Goal: Task Accomplishment & Management: Manage account settings

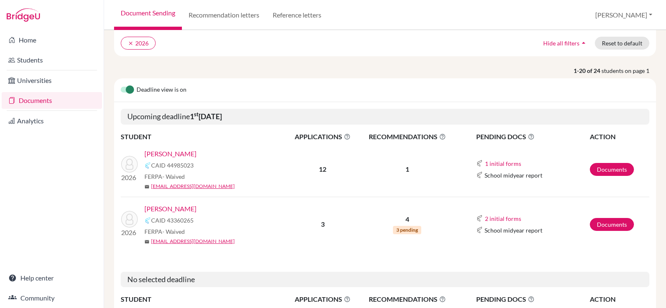
scroll to position [125, 0]
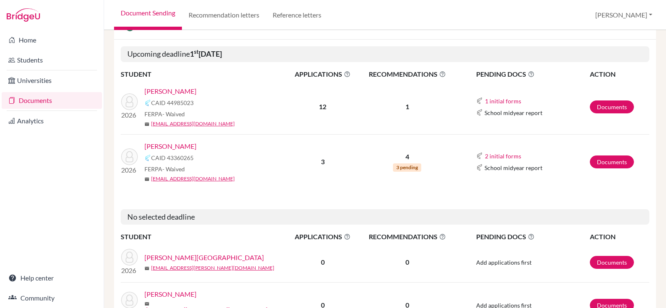
click at [158, 144] on link "Seo, Yejun" at bounding box center [170, 146] width 52 height 10
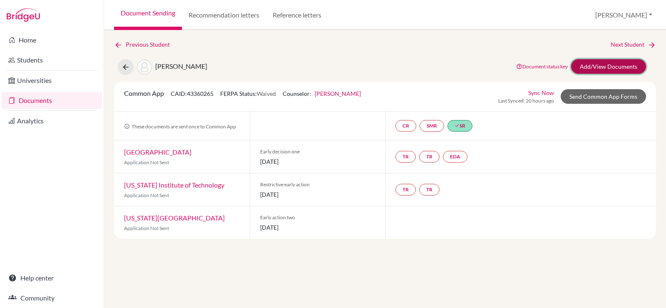
click at [626, 64] on link "Add/View Documents" at bounding box center [608, 66] width 75 height 15
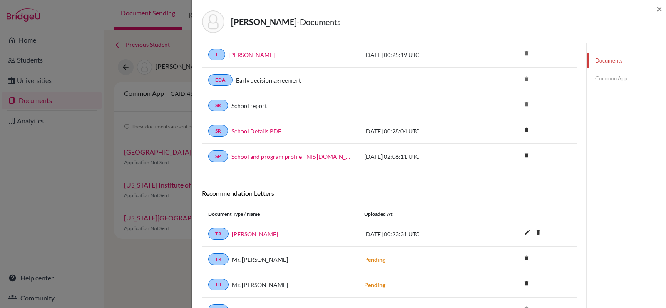
scroll to position [87, 0]
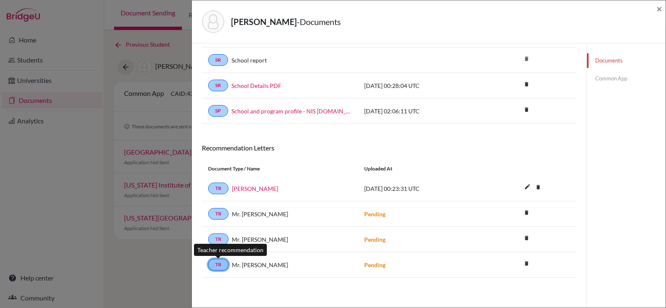
click at [219, 264] on link "TR" at bounding box center [218, 265] width 20 height 12
click at [251, 264] on span "Mr. John Whitehead" at bounding box center [260, 264] width 56 height 9
click at [217, 263] on link "TR" at bounding box center [218, 265] width 20 height 12
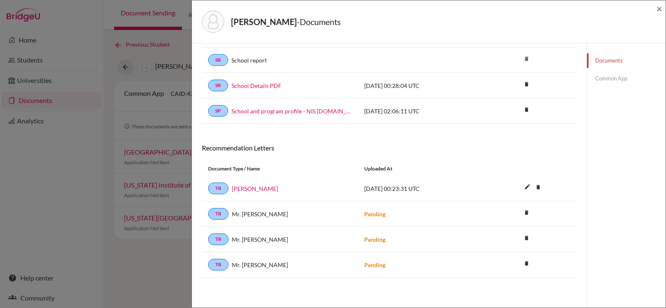
click at [201, 262] on div "Documents note_add Add Document Document type Change explanation for Common App…" at bounding box center [389, 131] width 395 height 351
click at [220, 263] on link "TR" at bounding box center [218, 265] width 20 height 12
click at [255, 262] on span "Mr. John Whitehead" at bounding box center [260, 264] width 56 height 9
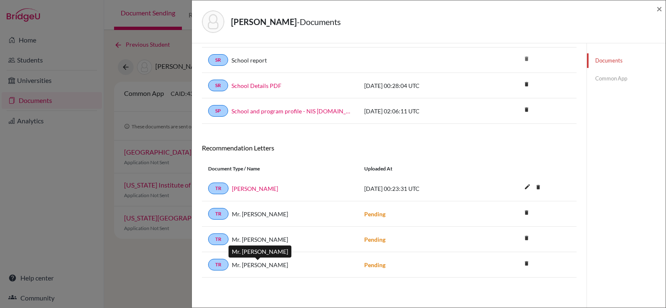
click at [255, 262] on span "Mr. John Whitehead" at bounding box center [260, 264] width 56 height 9
click at [221, 265] on link "TR" at bounding box center [218, 265] width 20 height 12
click at [223, 262] on link "TR" at bounding box center [218, 265] width 20 height 12
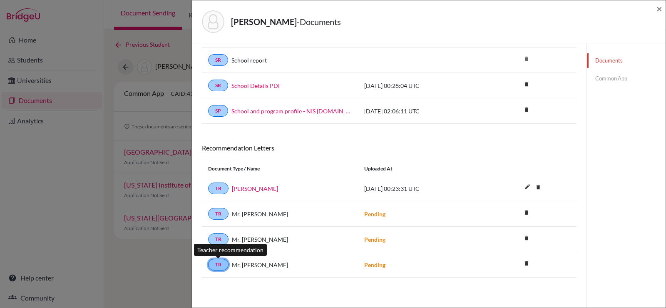
click at [214, 262] on link "TR" at bounding box center [218, 265] width 20 height 12
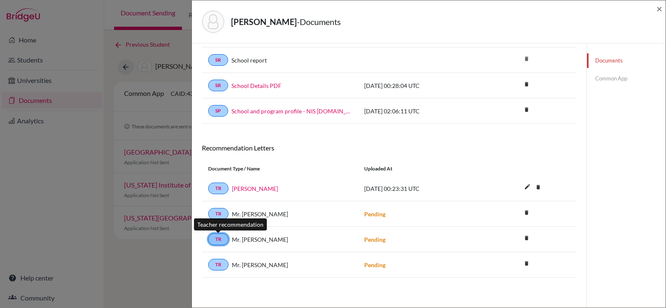
click at [214, 239] on link "TR" at bounding box center [218, 239] width 20 height 12
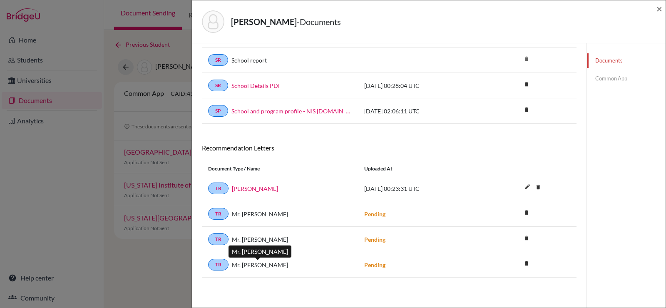
click at [251, 267] on span "Mr. John Whitehead" at bounding box center [260, 264] width 56 height 9
click at [613, 76] on link "Common App" at bounding box center [626, 78] width 79 height 15
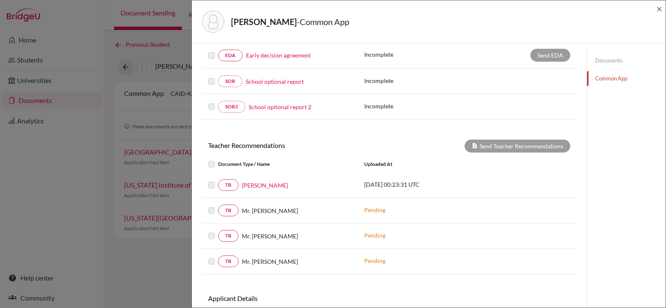
scroll to position [254, 0]
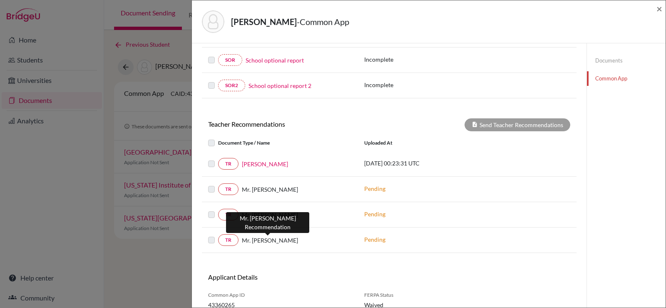
click at [259, 239] on span "Mr. John Whitehead" at bounding box center [270, 240] width 56 height 9
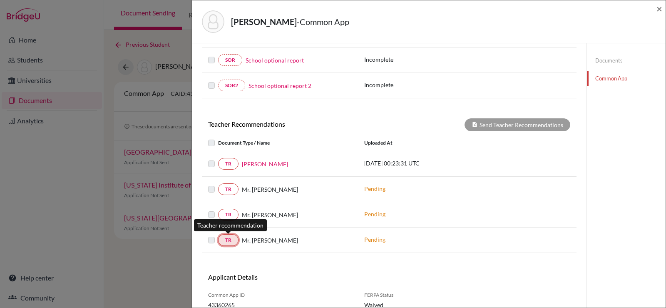
click at [224, 242] on link "TR" at bounding box center [228, 240] width 20 height 12
click at [218, 235] on label at bounding box center [218, 235] width 0 height 0
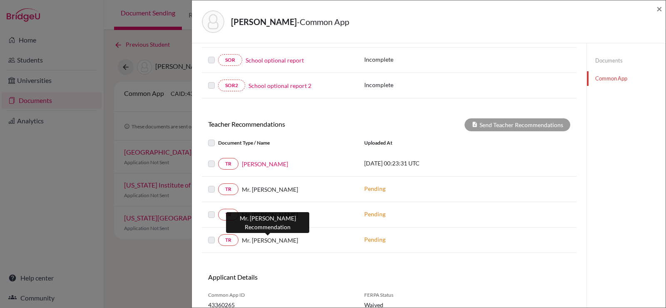
click at [259, 240] on span "Mr. [PERSON_NAME]" at bounding box center [270, 240] width 56 height 9
click at [259, 240] on span "Mr. John Whitehead" at bounding box center [270, 240] width 56 height 9
click at [261, 239] on span "Mr. John Whitehead" at bounding box center [270, 240] width 56 height 9
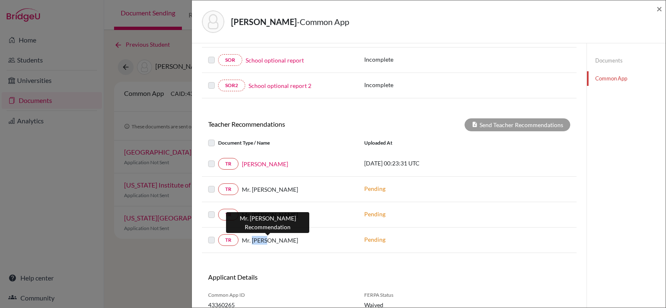
click at [259, 241] on span "Mr. John Whitehead" at bounding box center [270, 240] width 56 height 9
click at [659, 8] on span "×" at bounding box center [659, 8] width 6 height 12
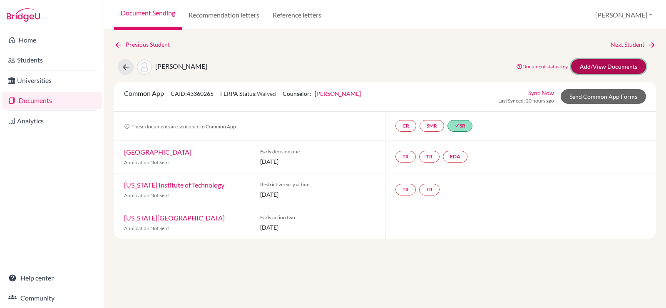
click at [595, 70] on link "Add/View Documents" at bounding box center [608, 66] width 75 height 15
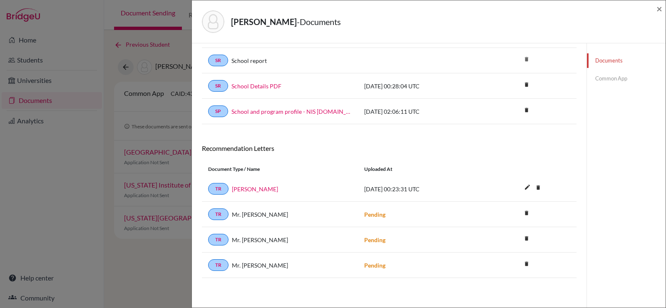
scroll to position [87, 0]
click at [240, 267] on span "Mr. John Whitehead" at bounding box center [260, 264] width 56 height 9
click at [217, 266] on link "TR" at bounding box center [218, 265] width 20 height 12
click at [251, 265] on span "Mr. John Whitehead" at bounding box center [260, 264] width 56 height 9
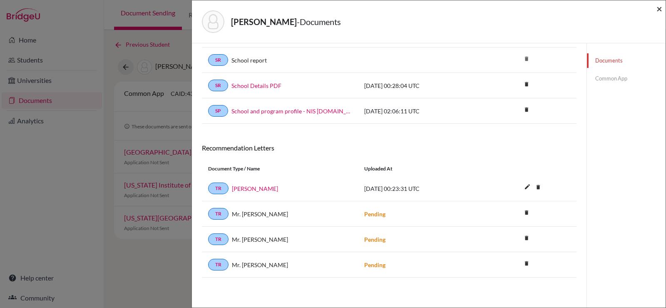
click at [658, 8] on span "×" at bounding box center [659, 8] width 6 height 12
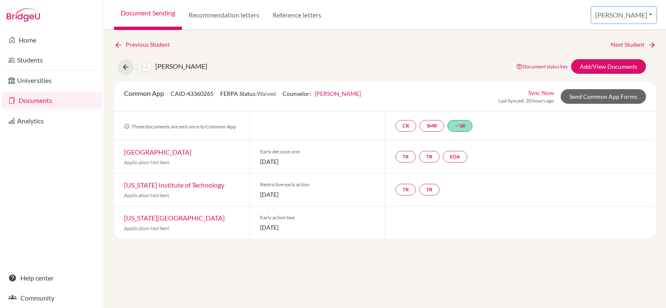
click at [642, 15] on button "[PERSON_NAME]" at bounding box center [624, 15] width 65 height 16
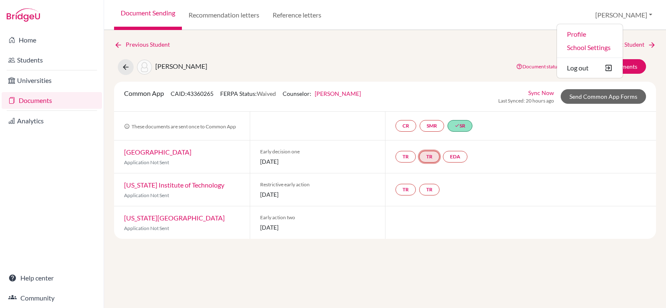
click at [435, 161] on link "TR" at bounding box center [429, 157] width 20 height 12
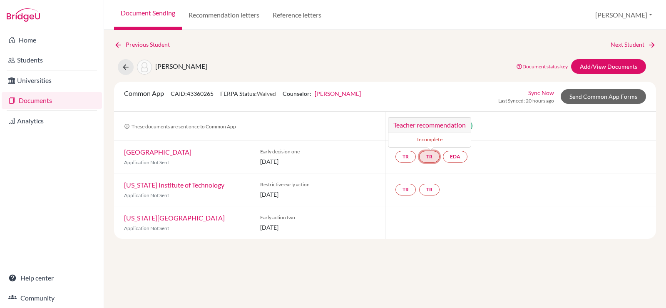
click at [429, 140] on small "Incomplete" at bounding box center [429, 139] width 72 height 7
click at [30, 278] on link "Help center" at bounding box center [52, 277] width 100 height 17
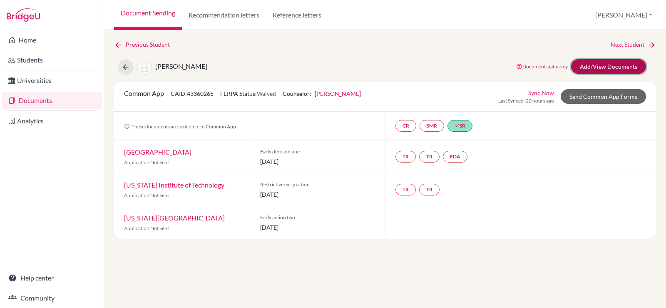
click at [593, 68] on link "Add/View Documents" at bounding box center [608, 66] width 75 height 15
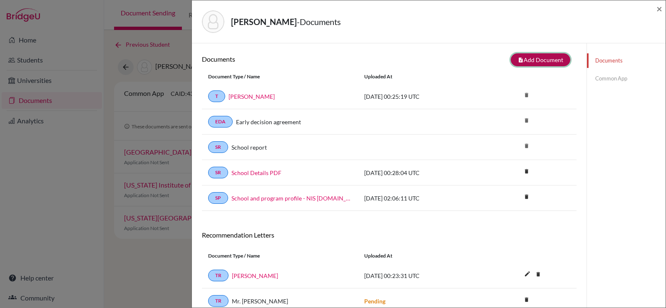
click at [522, 56] on button "note_add Add Document" at bounding box center [541, 59] width 60 height 13
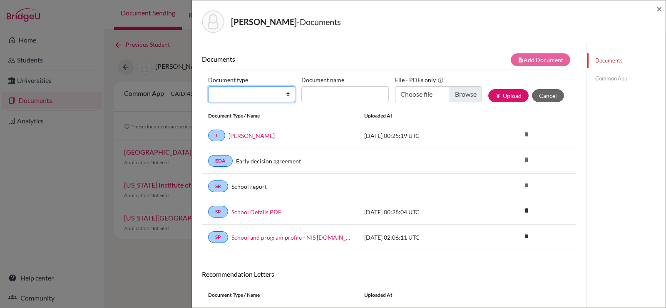
click at [266, 96] on select "Change explanation for Common App reports Counselor recommendation Internationa…" at bounding box center [251, 94] width 87 height 16
select select "5"
click at [208, 86] on select "Change explanation for Common App reports Counselor recommendation Internationa…" at bounding box center [251, 94] width 87 height 16
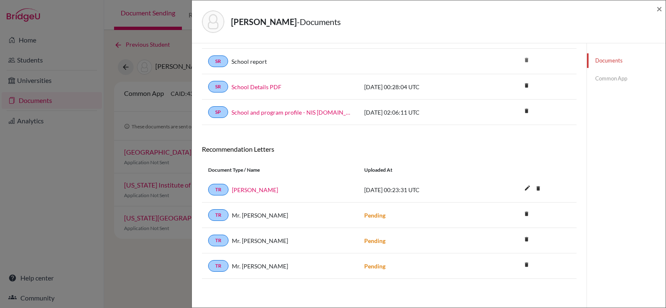
scroll to position [126, 0]
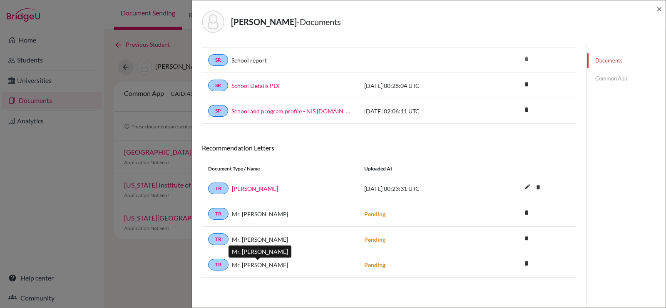
click at [275, 264] on span "Mr. John Whitehead" at bounding box center [260, 264] width 56 height 9
click at [221, 264] on link "TR" at bounding box center [218, 265] width 20 height 12
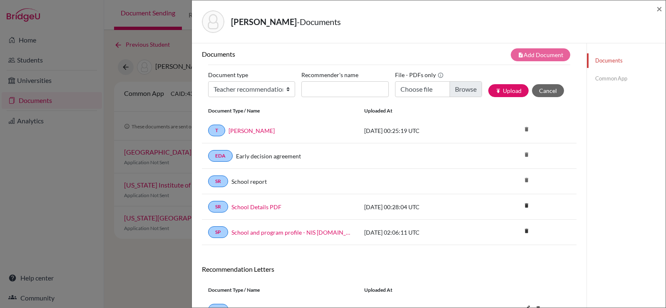
scroll to position [0, 0]
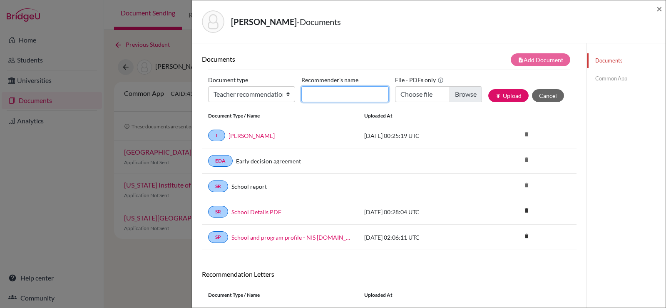
click at [337, 92] on input "Recommender's name" at bounding box center [344, 94] width 87 height 16
click at [599, 77] on link "Common App" at bounding box center [626, 78] width 79 height 15
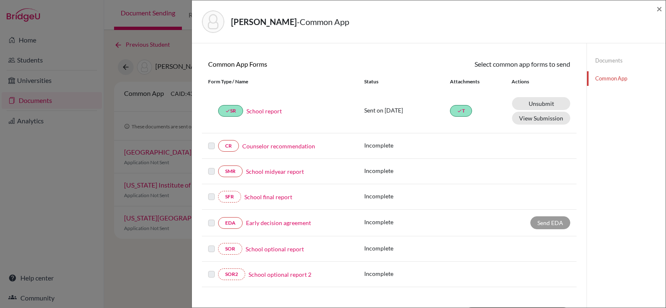
scroll to position [83, 0]
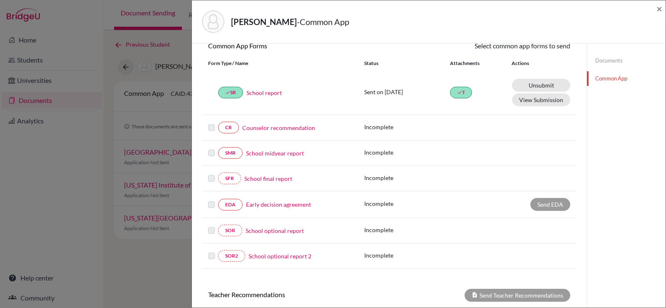
click at [289, 203] on link "Early decision agreement" at bounding box center [278, 204] width 65 height 9
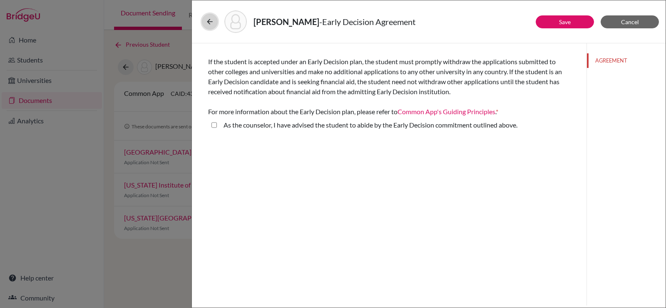
click at [210, 17] on icon at bounding box center [210, 21] width 8 height 8
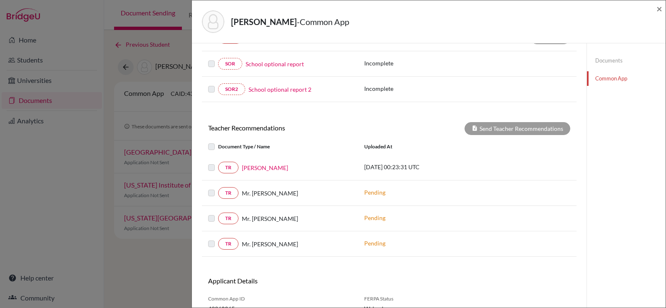
scroll to position [288, 0]
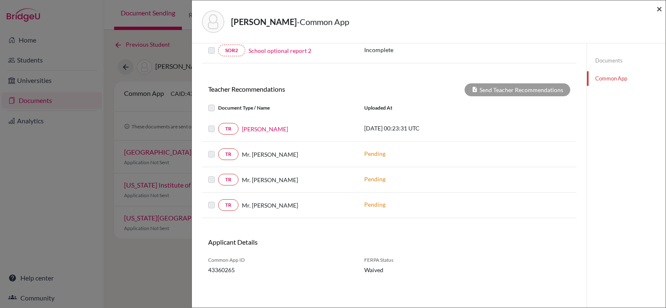
click at [660, 8] on span "×" at bounding box center [659, 8] width 6 height 12
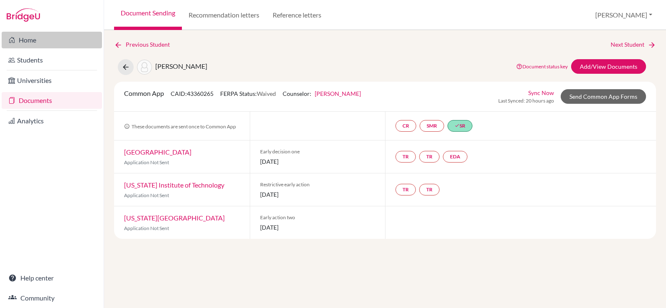
click at [41, 45] on link "Home" at bounding box center [52, 40] width 100 height 17
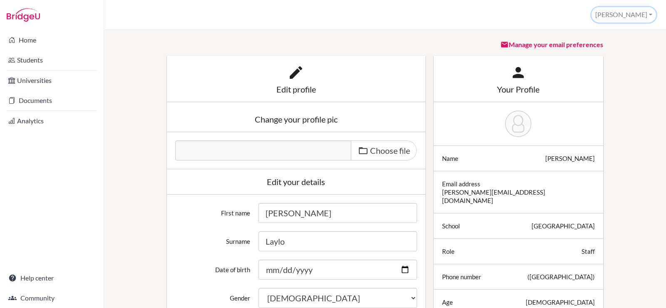
click at [644, 17] on button "[PERSON_NAME]" at bounding box center [624, 14] width 65 height 15
click at [621, 45] on link "School Settings" at bounding box center [623, 46] width 66 height 13
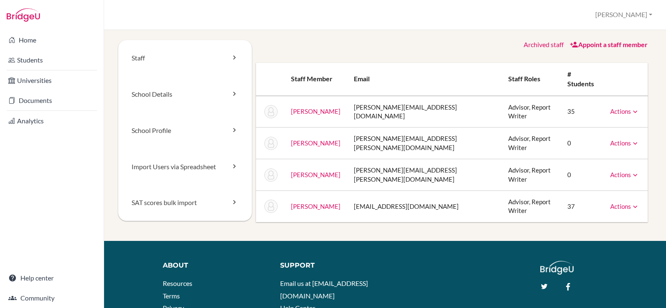
click at [396, 214] on div "Staff School Details School Profile Import Users via Spreadsheet SAT scores bul…" at bounding box center [385, 140] width 534 height 201
click at [624, 202] on link "Actions" at bounding box center [624, 205] width 29 height 7
click at [325, 202] on link "[PERSON_NAME]" at bounding box center [316, 205] width 50 height 7
click at [590, 48] on div "Appoint a staff member" at bounding box center [609, 45] width 78 height 10
click at [592, 42] on link "Appoint a staff member" at bounding box center [609, 44] width 78 height 8
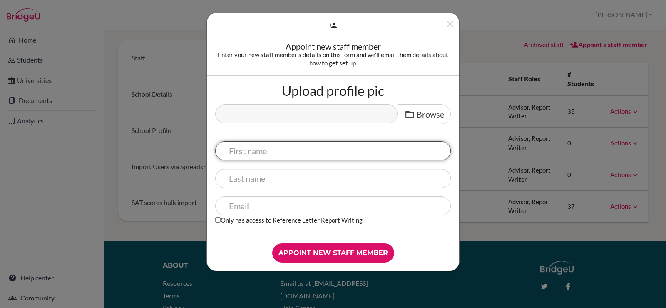
click at [302, 146] on input "text" at bounding box center [333, 150] width 236 height 19
type input "John"
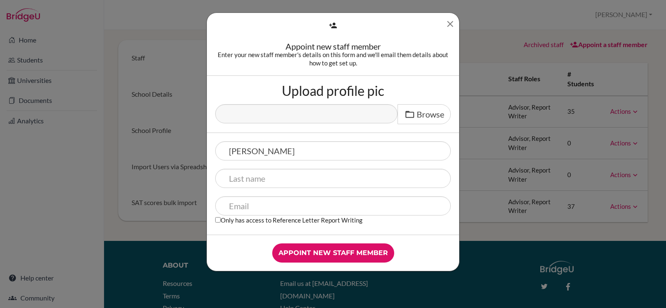
click at [450, 19] on icon "Close" at bounding box center [450, 24] width 10 height 10
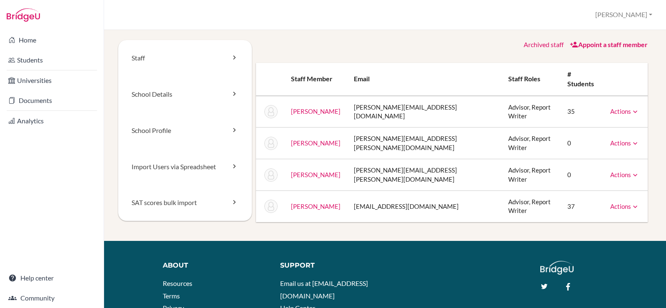
click at [308, 202] on link "Whitehead, John" at bounding box center [316, 205] width 50 height 7
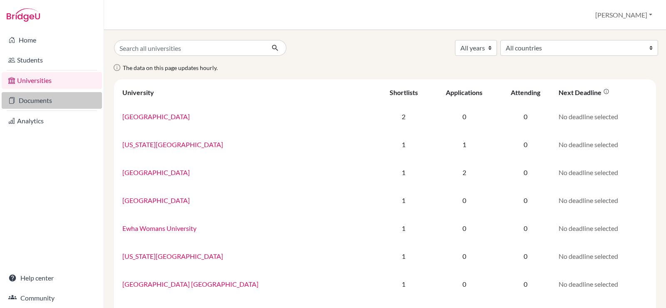
click at [56, 101] on link "Documents" at bounding box center [52, 100] width 100 height 17
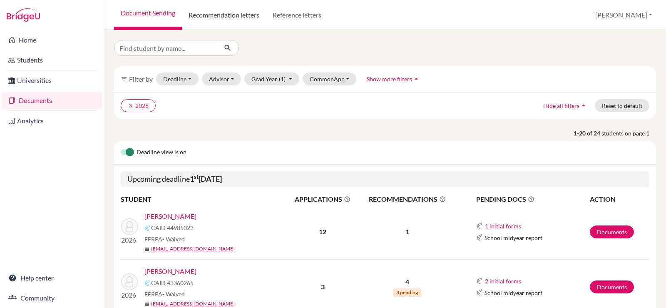
click at [209, 22] on link "Recommendation letters" at bounding box center [224, 15] width 84 height 30
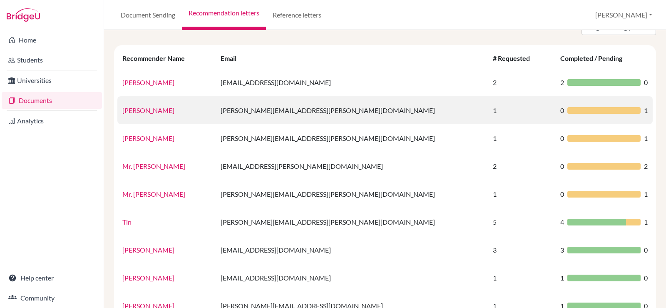
scroll to position [83, 0]
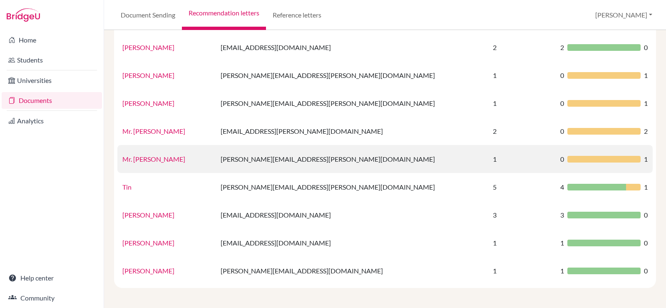
click at [161, 157] on link "Mr. John Whitehead" at bounding box center [153, 159] width 63 height 8
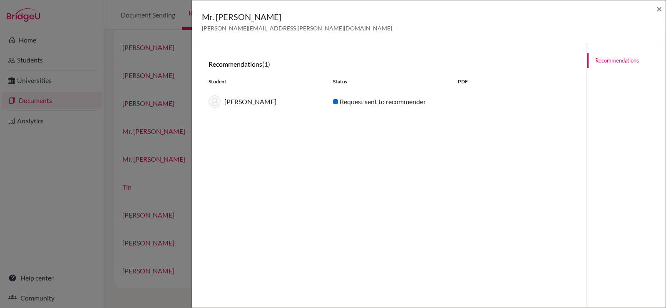
click at [348, 102] on div "Request sent to recommender" at bounding box center [389, 102] width 124 height 10
click at [225, 106] on div "Yejun Seo" at bounding box center [264, 101] width 124 height 12
click at [217, 101] on img at bounding box center [215, 101] width 12 height 12
click at [658, 10] on span "×" at bounding box center [659, 8] width 6 height 12
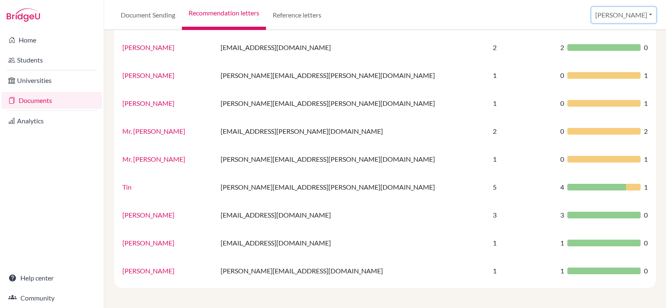
click at [646, 15] on button "[PERSON_NAME]" at bounding box center [624, 15] width 65 height 16
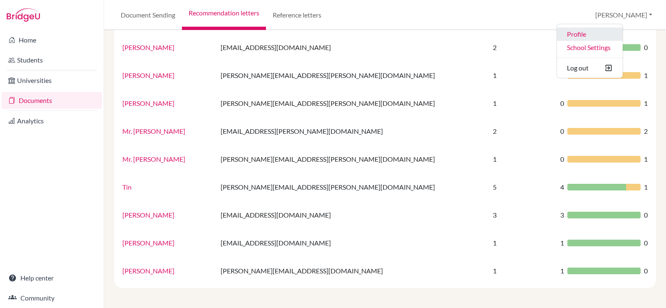
click at [619, 34] on link "Profile" at bounding box center [590, 33] width 66 height 13
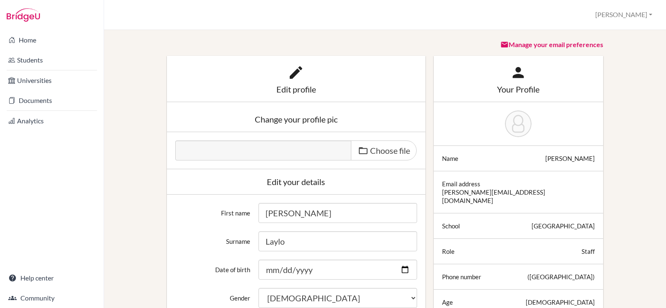
click at [630, 13] on button "[PERSON_NAME]" at bounding box center [624, 14] width 65 height 15
click at [626, 45] on link "School Settings" at bounding box center [623, 46] width 66 height 13
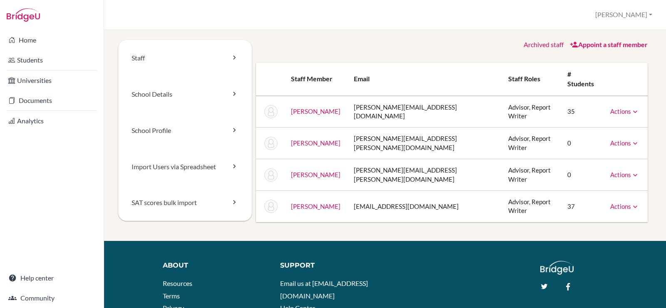
click at [626, 45] on link "Appoint a staff member" at bounding box center [609, 44] width 78 height 8
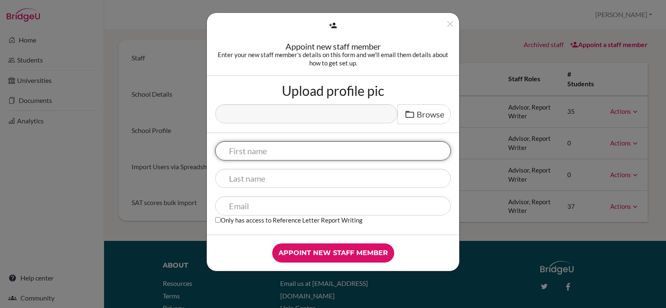
click at [315, 149] on input "text" at bounding box center [333, 150] width 236 height 19
type input "John"
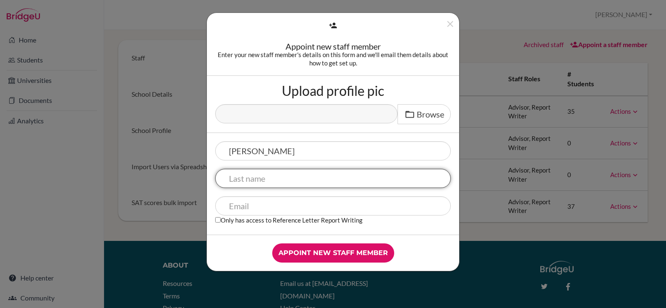
click at [278, 178] on input "text" at bounding box center [333, 178] width 236 height 19
type input "Whitehead"
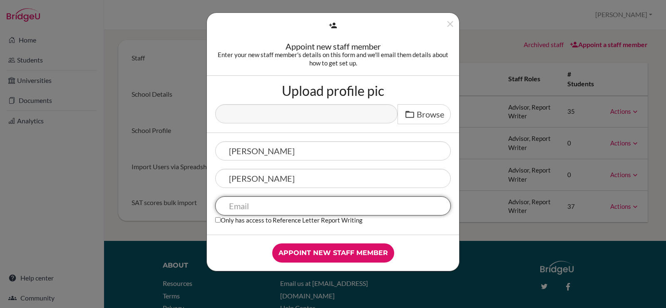
click at [273, 199] on input "text" at bounding box center [333, 205] width 236 height 19
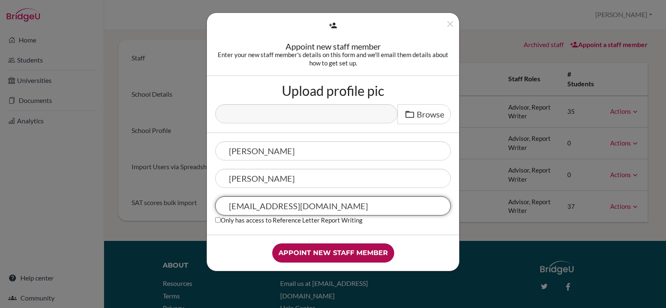
type input "[EMAIL_ADDRESS][DOMAIN_NAME]"
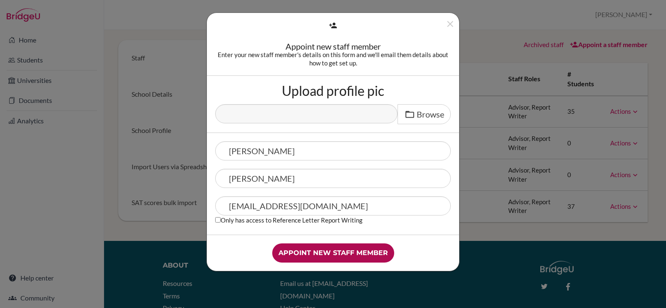
click at [328, 253] on input "Appoint new staff member" at bounding box center [333, 252] width 122 height 19
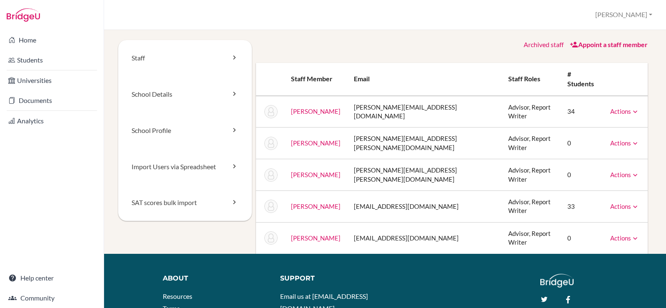
click at [631, 107] on icon at bounding box center [635, 111] width 8 height 8
